Goal: Obtain resource: Download file/media

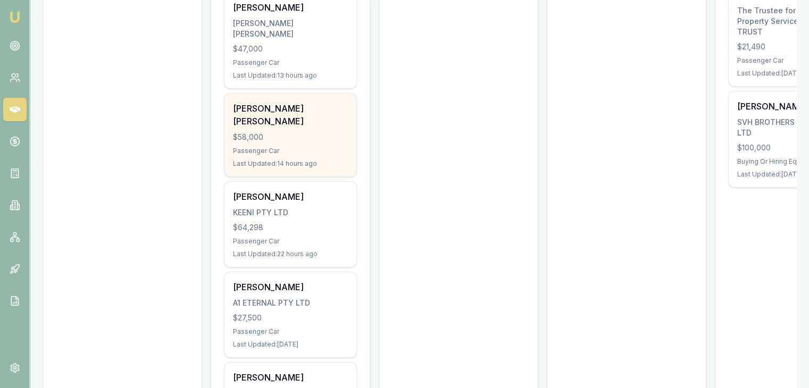
scroll to position [319, 0]
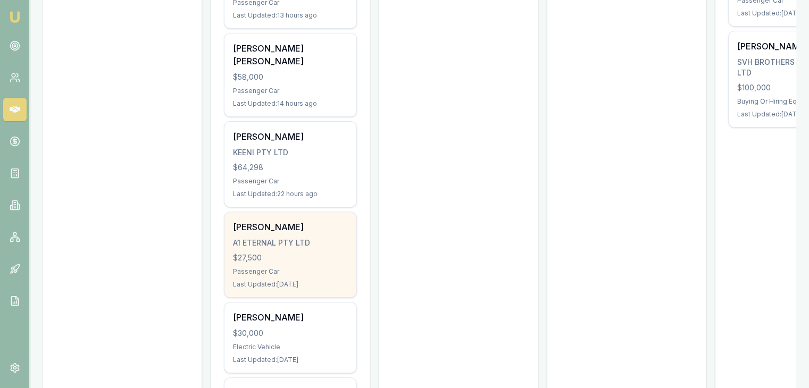
click at [258, 268] on div "Passenger Car" at bounding box center [290, 272] width 115 height 9
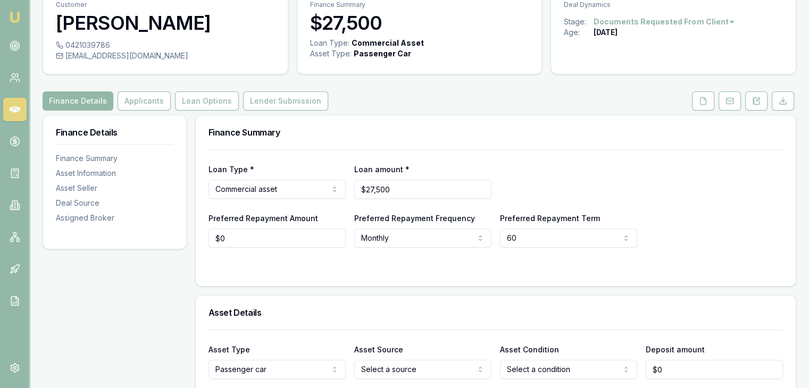
scroll to position [106, 0]
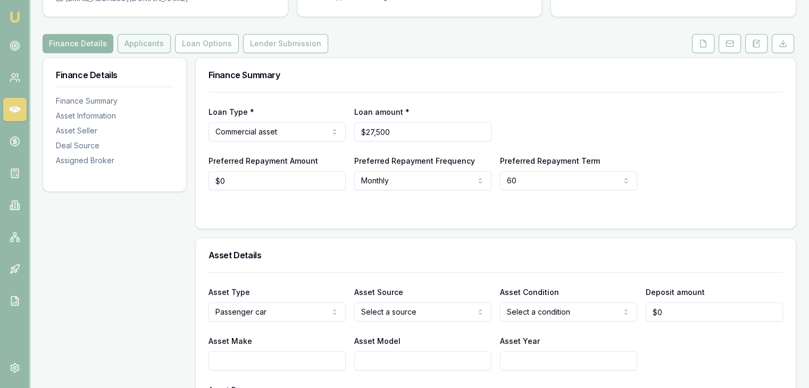
click at [148, 39] on button "Applicants" at bounding box center [144, 43] width 53 height 19
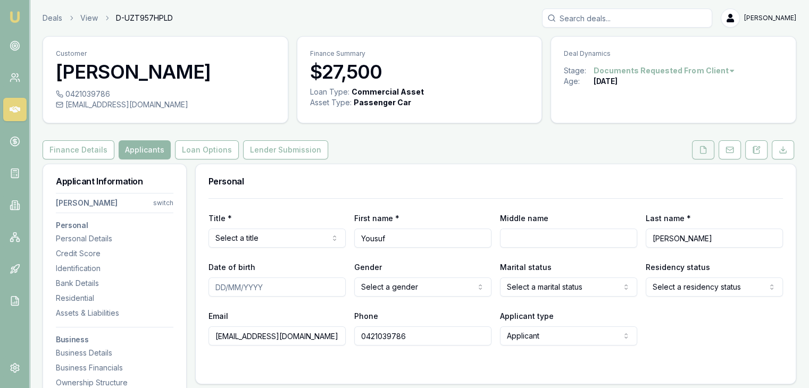
click at [694, 153] on button at bounding box center [703, 149] width 22 height 19
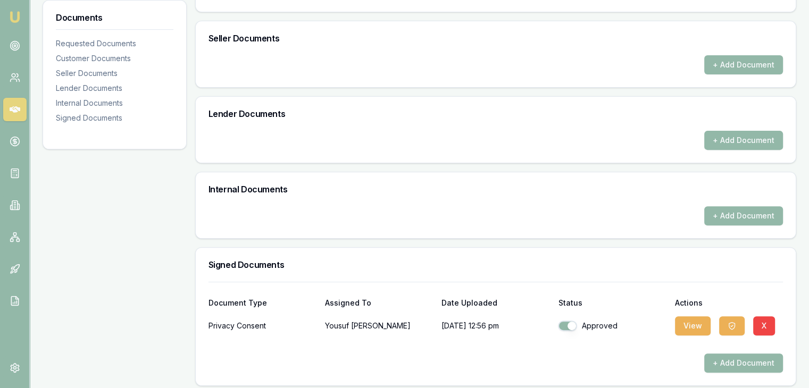
scroll to position [371, 0]
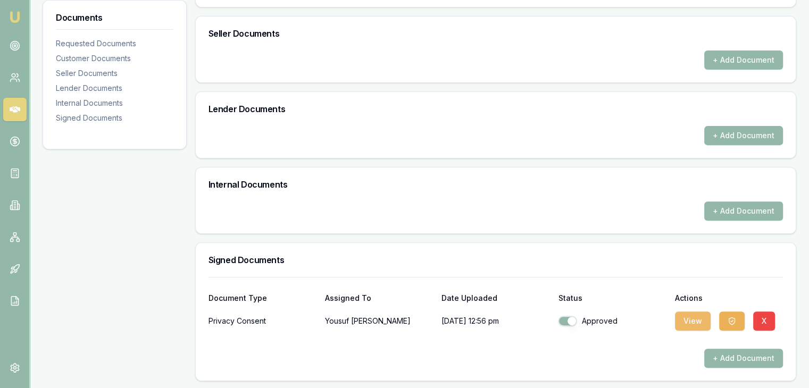
click at [695, 324] on button "View" at bounding box center [693, 321] width 36 height 19
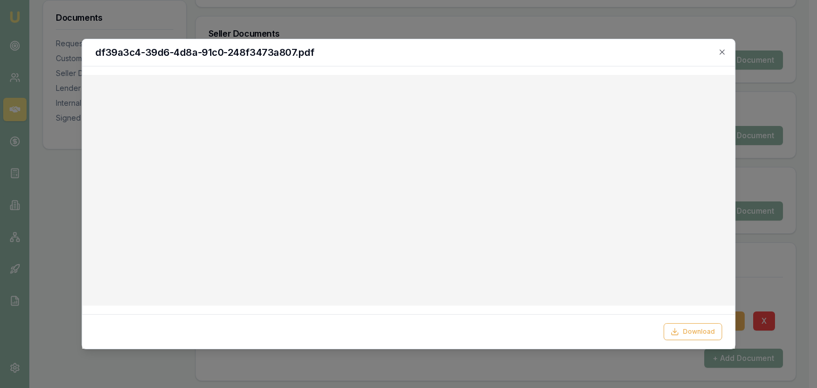
click at [715, 49] on h2 "df39a3c4-39d6-4d8a-91c0-248f3473a807.pdf" at bounding box center [408, 53] width 627 height 10
drag, startPoint x: 723, startPoint y: 53, endPoint x: 713, endPoint y: 61, distance: 12.1
click at [721, 54] on icon "button" at bounding box center [722, 52] width 9 height 9
